Goal: Task Accomplishment & Management: Complete application form

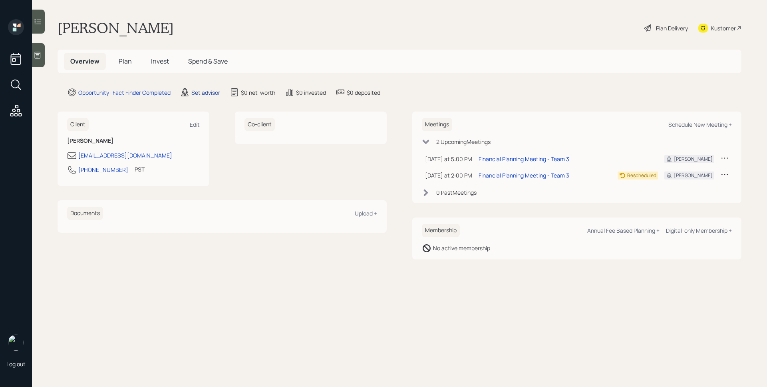
click at [204, 93] on div "Set advisor" at bounding box center [205, 92] width 29 height 8
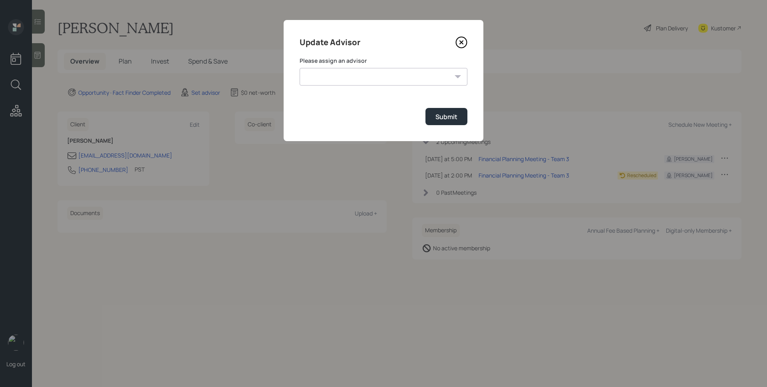
click at [330, 83] on select "[PERSON_NAME] [PERSON_NAME] End [PERSON_NAME] [PERSON_NAME] [PERSON_NAME] [PERS…" at bounding box center [384, 77] width 168 height 18
select select "d946c976-65aa-4529-ac9d-02c4f1114fc0"
click at [300, 68] on select "[PERSON_NAME] [PERSON_NAME] End [PERSON_NAME] [PERSON_NAME] [PERSON_NAME] [PERS…" at bounding box center [384, 77] width 168 height 18
click at [453, 121] on div "Submit" at bounding box center [446, 116] width 22 height 9
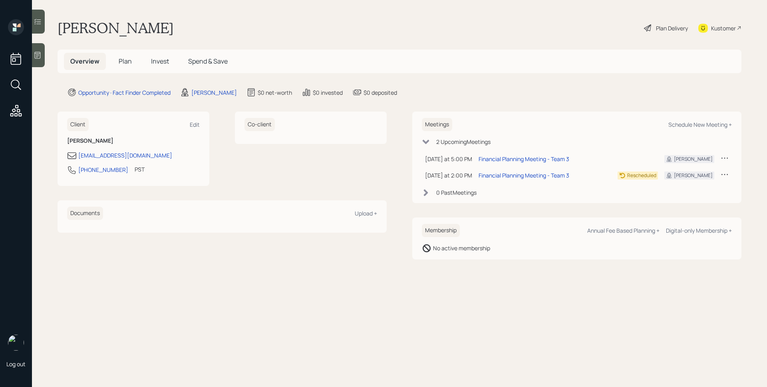
click at [37, 54] on icon at bounding box center [38, 55] width 6 height 7
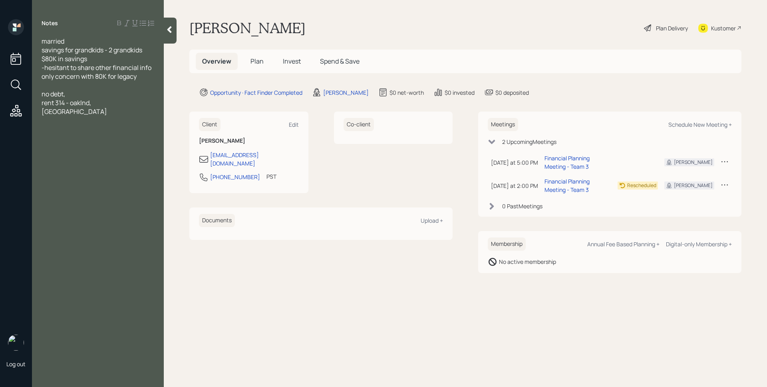
click at [252, 58] on span "Plan" at bounding box center [256, 61] width 13 height 9
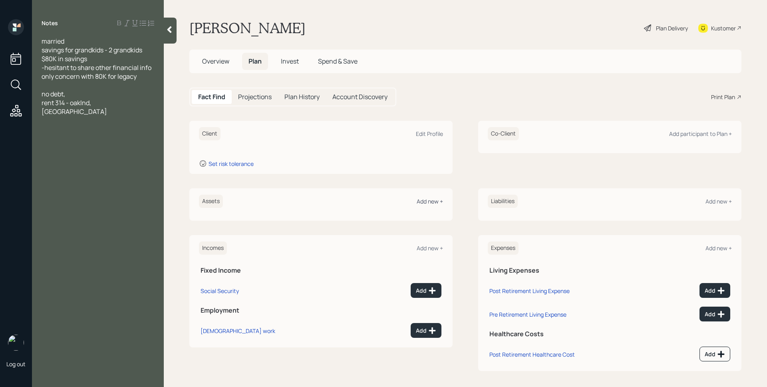
click at [426, 200] on div "Add new +" at bounding box center [430, 201] width 26 height 8
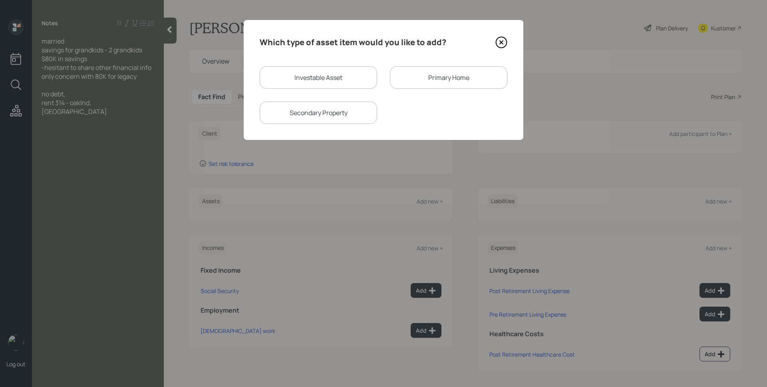
click at [306, 76] on div "Investable Asset" at bounding box center [318, 77] width 117 height 22
select select "taxable"
select select "balanced"
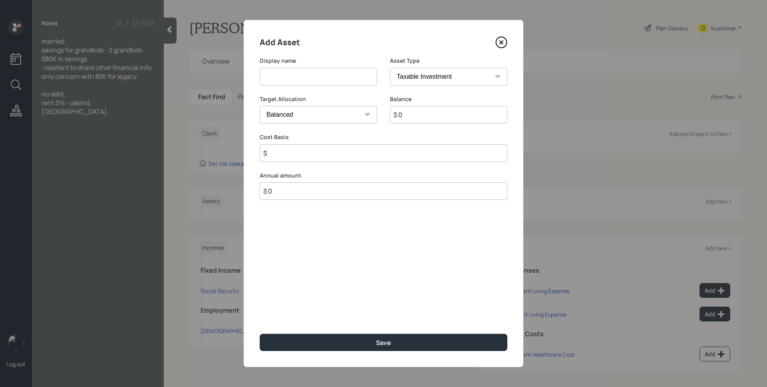
click at [306, 76] on input at bounding box center [318, 77] width 117 height 18
type input "Savings"
select select "cash"
click at [390, 68] on select "SEP [PERSON_NAME] IRA 401(k) [PERSON_NAME] 401(k) 403(b) [PERSON_NAME] 403(b) 4…" at bounding box center [448, 77] width 117 height 18
type input "$"
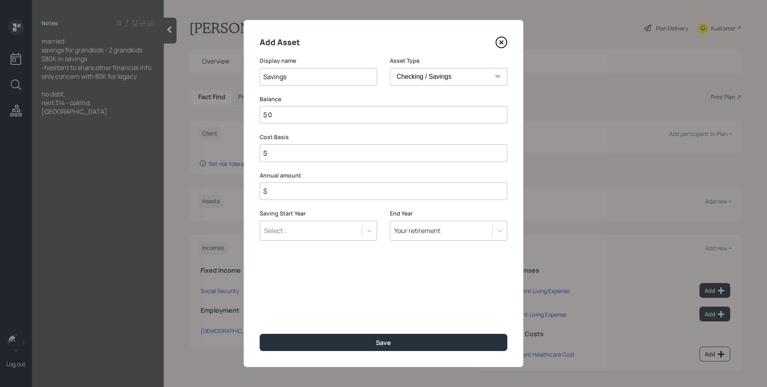
type input "$ 8"
type input "$ 80"
type input "$ 800"
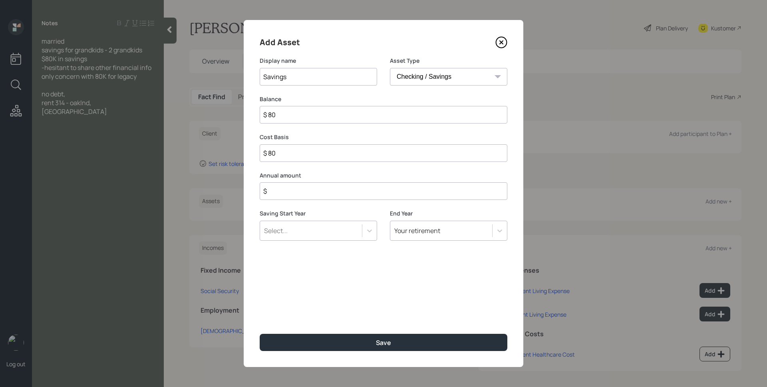
type input "$ 800"
type input "$ 8,000"
type input "$ 80,000"
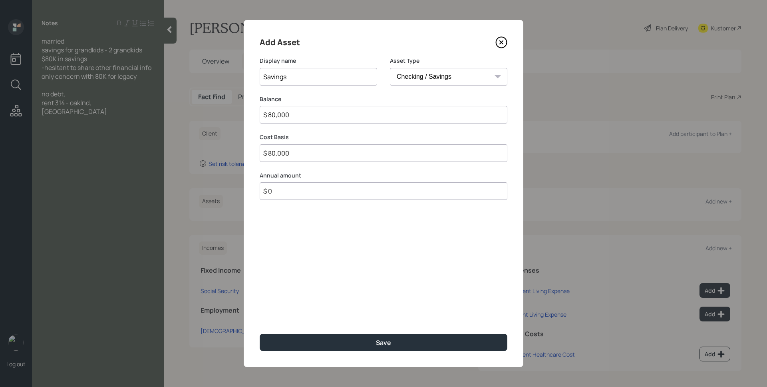
type input "$ 0"
click at [260, 334] on button "Save" at bounding box center [384, 342] width 248 height 17
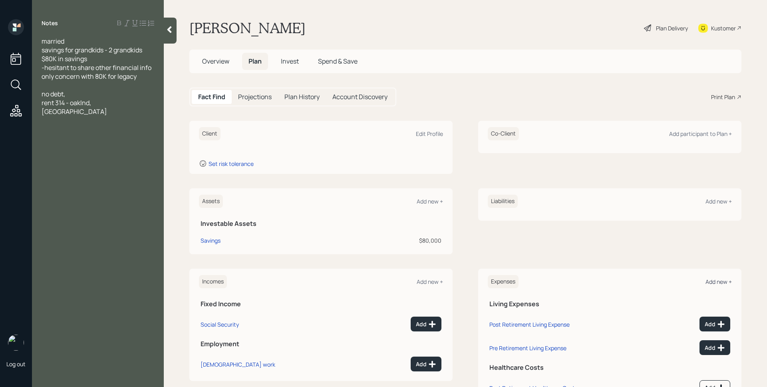
click at [707, 280] on div "Add new +" at bounding box center [719, 282] width 26 height 8
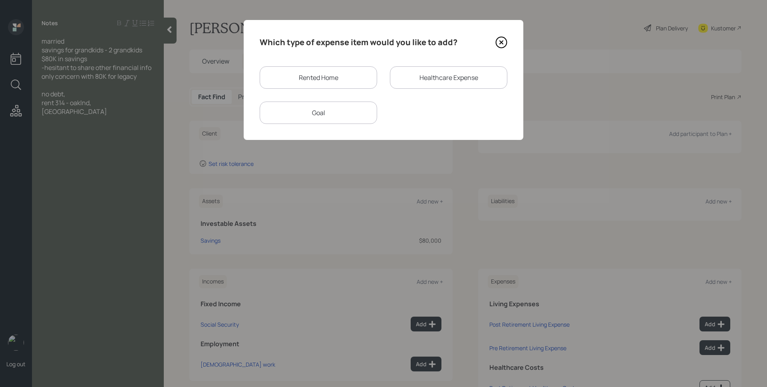
click at [330, 78] on div "Rented Home" at bounding box center [318, 77] width 117 height 22
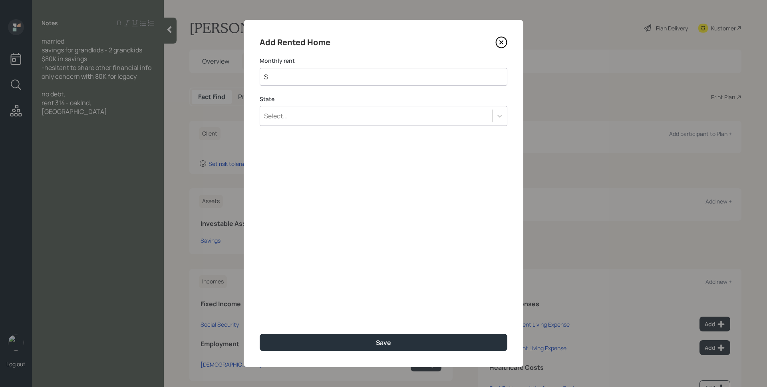
click at [330, 78] on input "$" at bounding box center [380, 77] width 234 height 10
type input "$ 314"
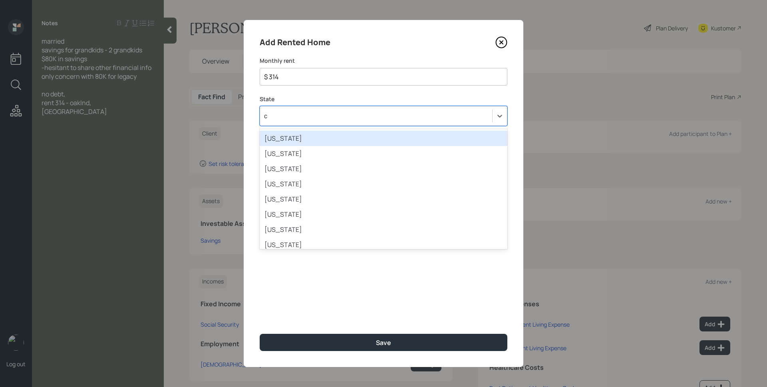
type input "ca"
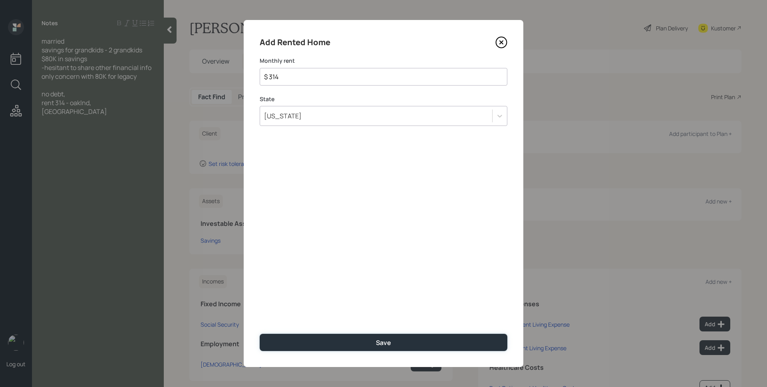
click at [260, 334] on button "Save" at bounding box center [384, 342] width 248 height 17
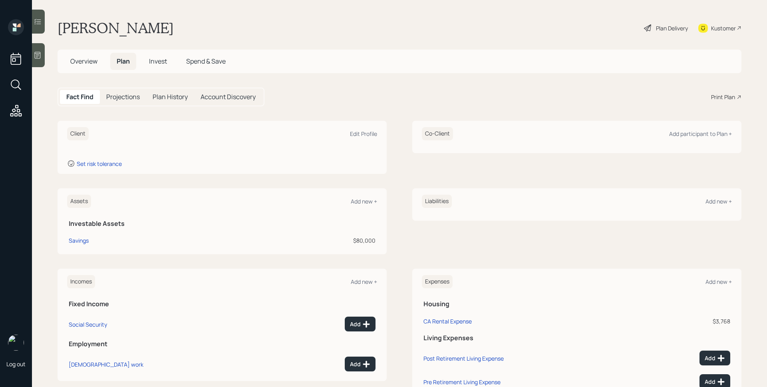
click at [39, 52] on icon at bounding box center [38, 55] width 8 height 8
